Goal: Task Accomplishment & Management: Use online tool/utility

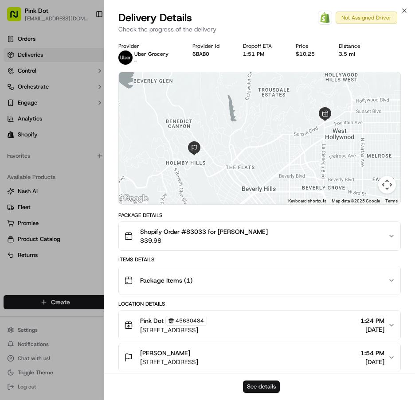
click at [267, 388] on button "See details" at bounding box center [261, 387] width 37 height 12
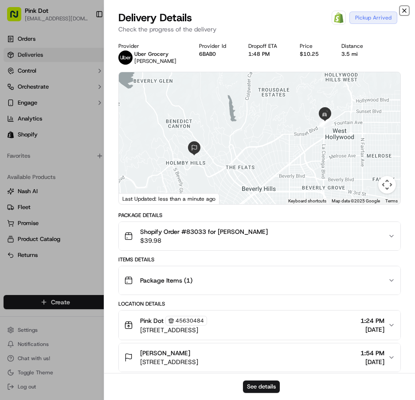
click at [404, 11] on icon "button" at bounding box center [403, 10] width 7 height 7
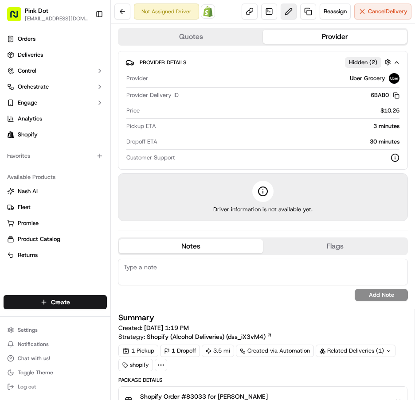
click at [280, 17] on button at bounding box center [288, 12] width 16 height 16
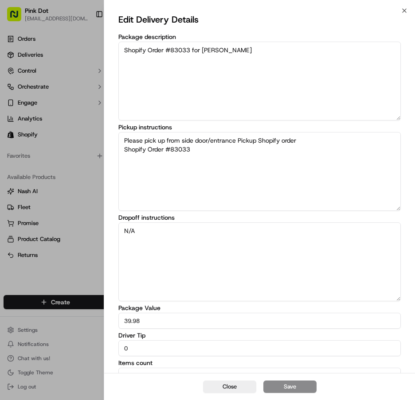
click at [342, 348] on input "0" at bounding box center [259, 348] width 282 height 16
type input "4.25"
click at [301, 383] on button "Save" at bounding box center [289, 387] width 53 height 12
